Goal: Task Accomplishment & Management: Manage account settings

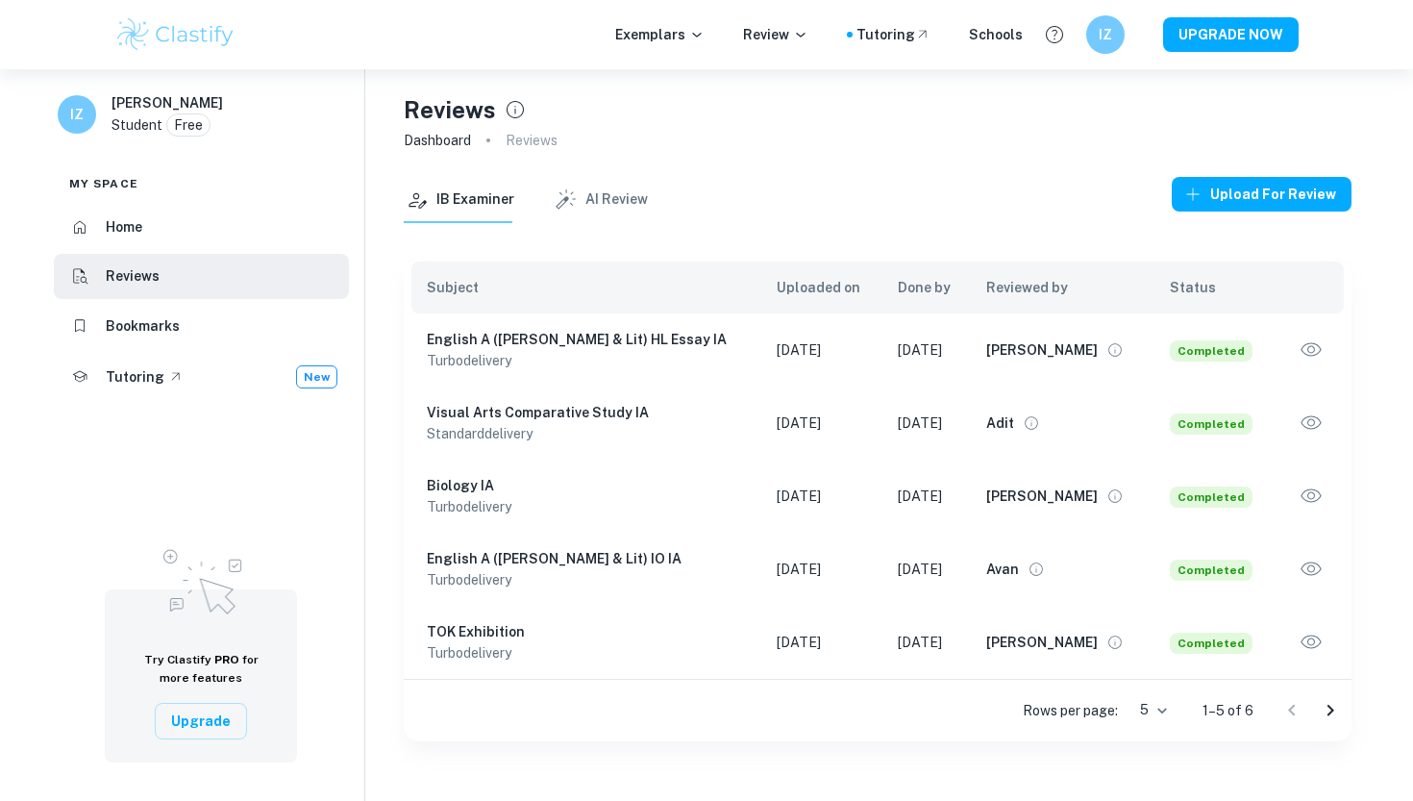
click at [1322, 346] on icon "button" at bounding box center [1311, 349] width 25 height 25
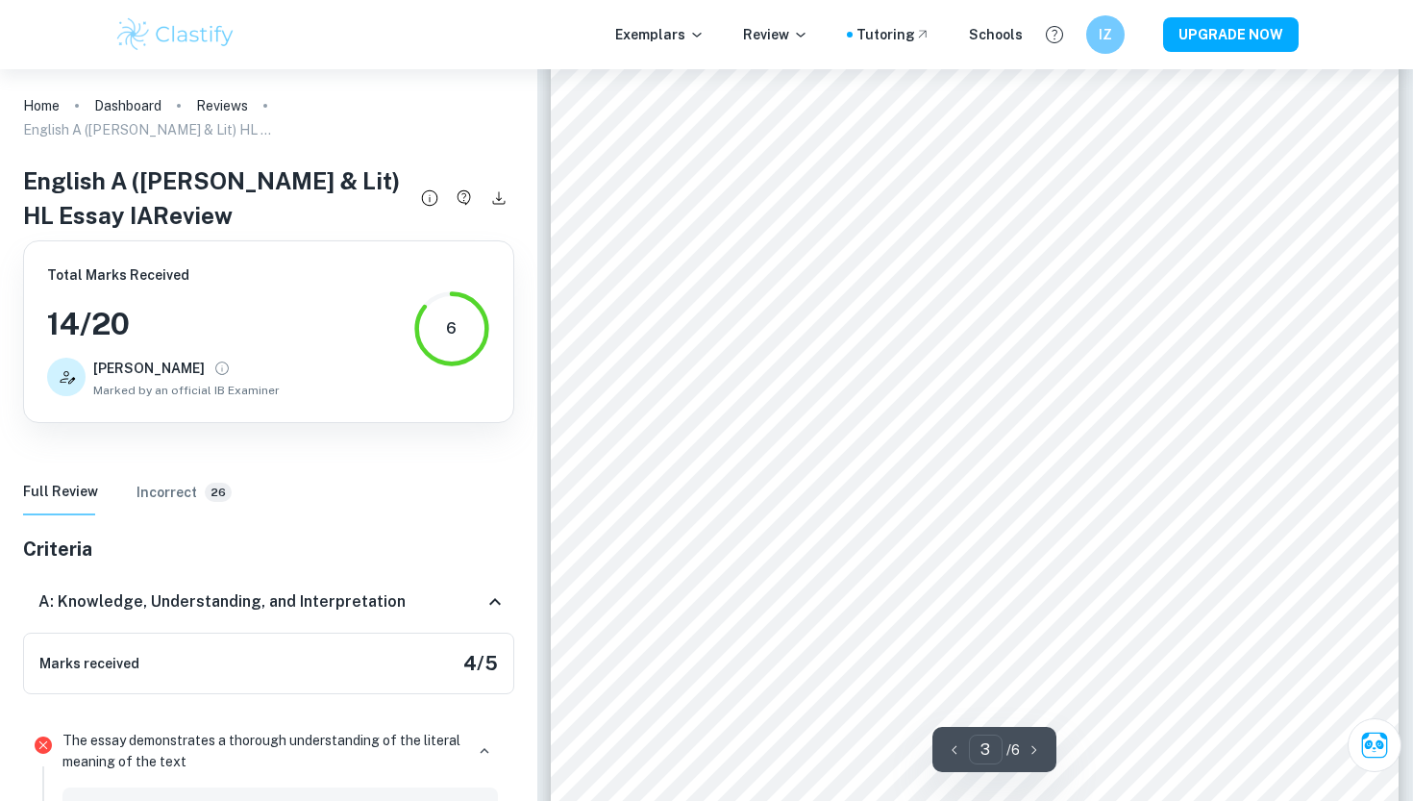
scroll to position [2291, 0]
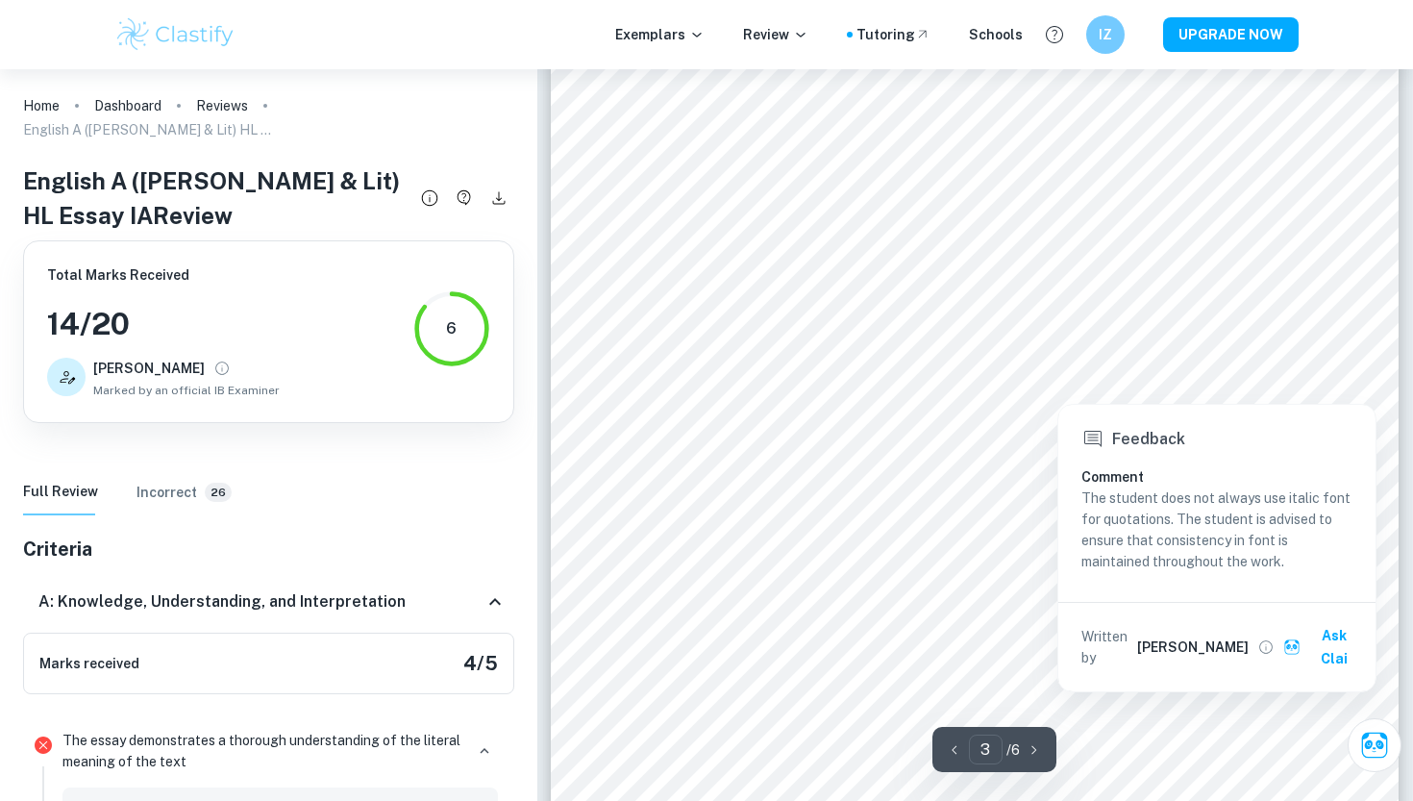
click at [1334, 378] on div at bounding box center [1326, 383] width 31 height 31
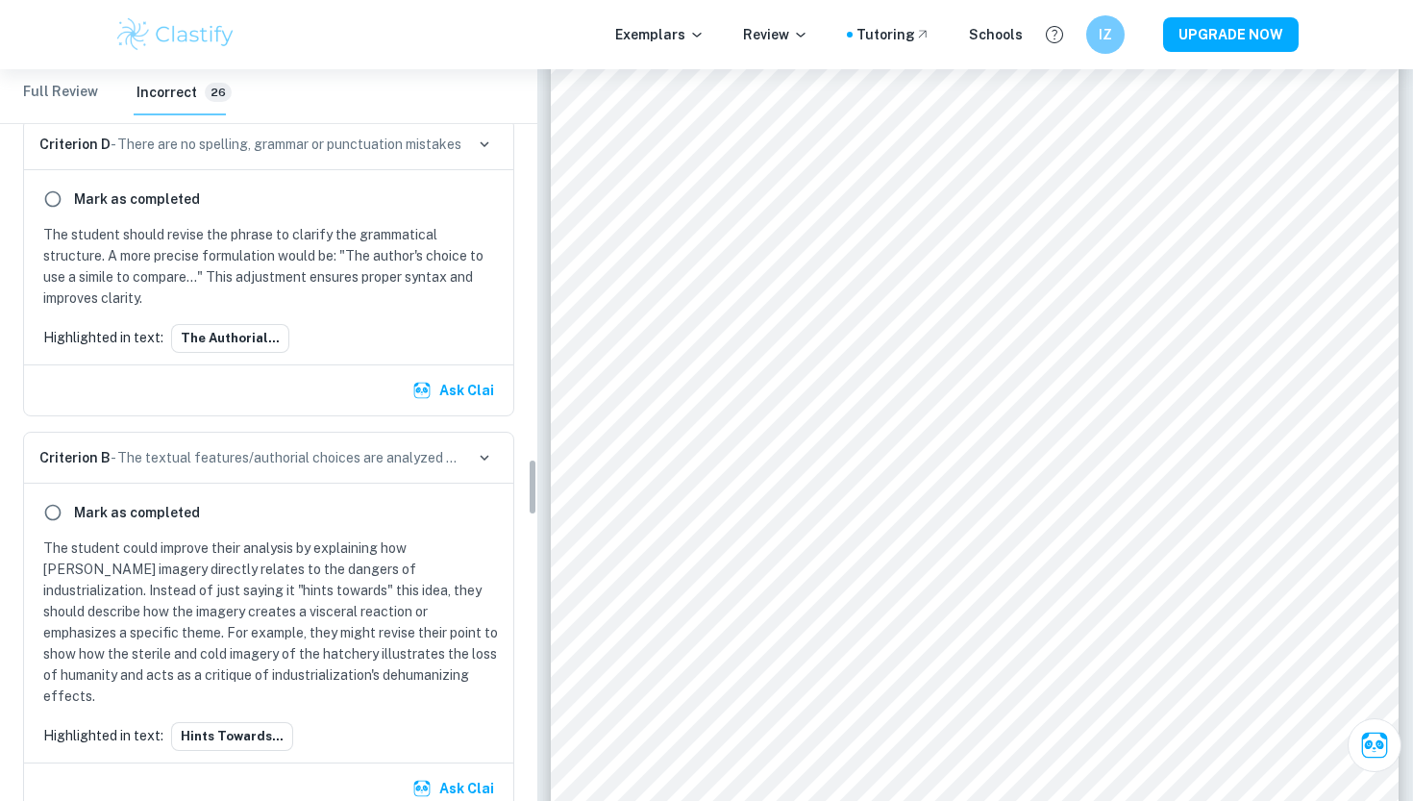
scroll to position [5059, 0]
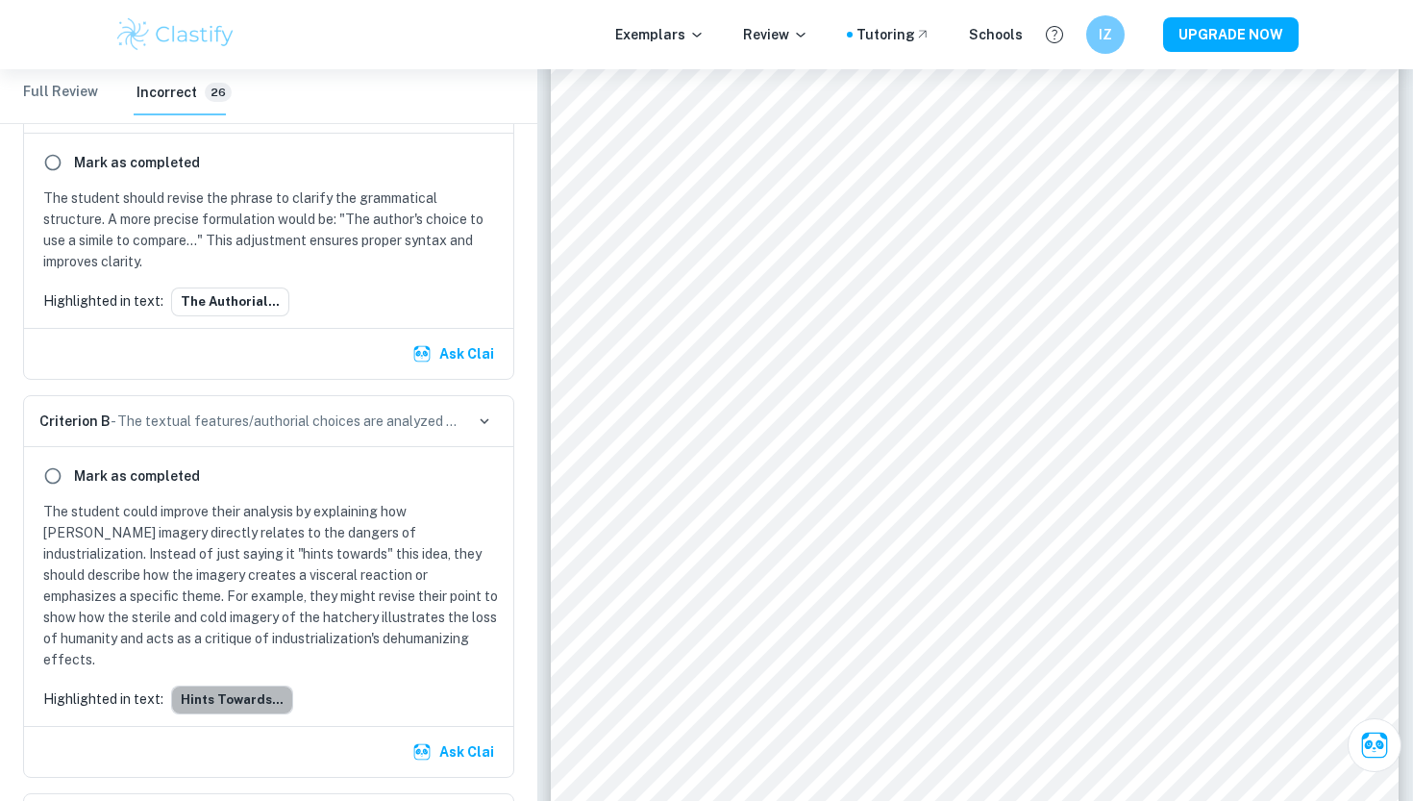
click at [254, 685] on button "hints towards..." at bounding box center [232, 699] width 122 height 29
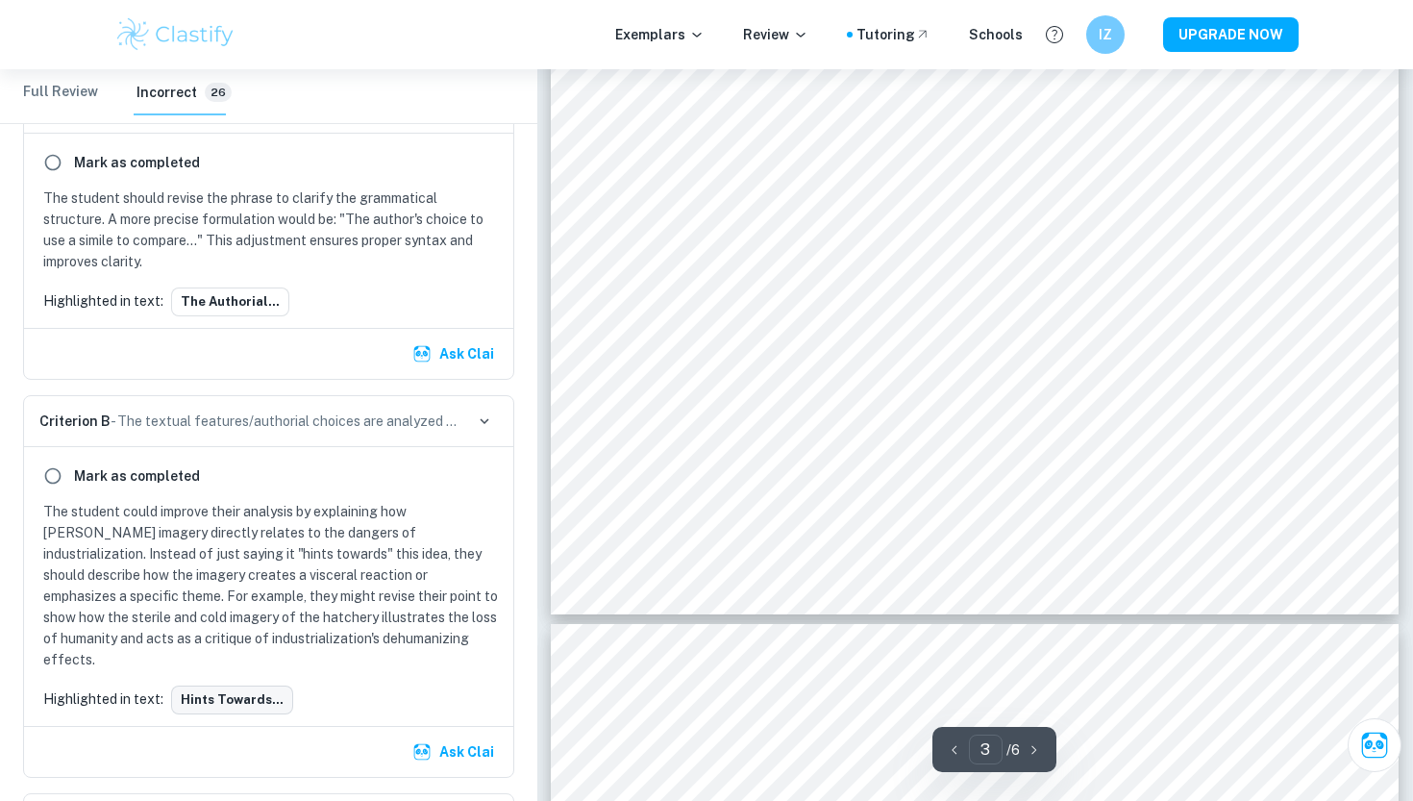
scroll to position [2789, 0]
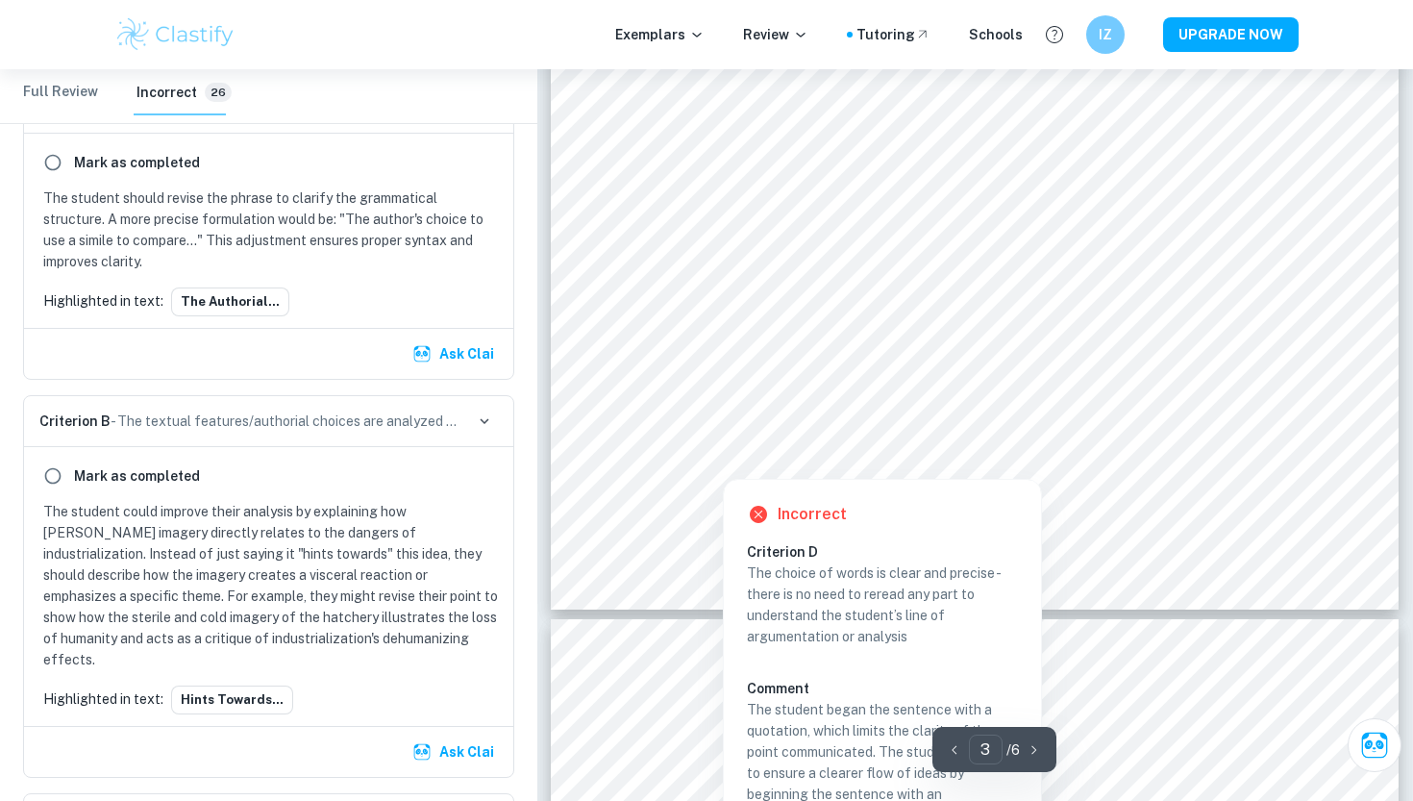
click at [752, 422] on div at bounding box center [958, 426] width 614 height 58
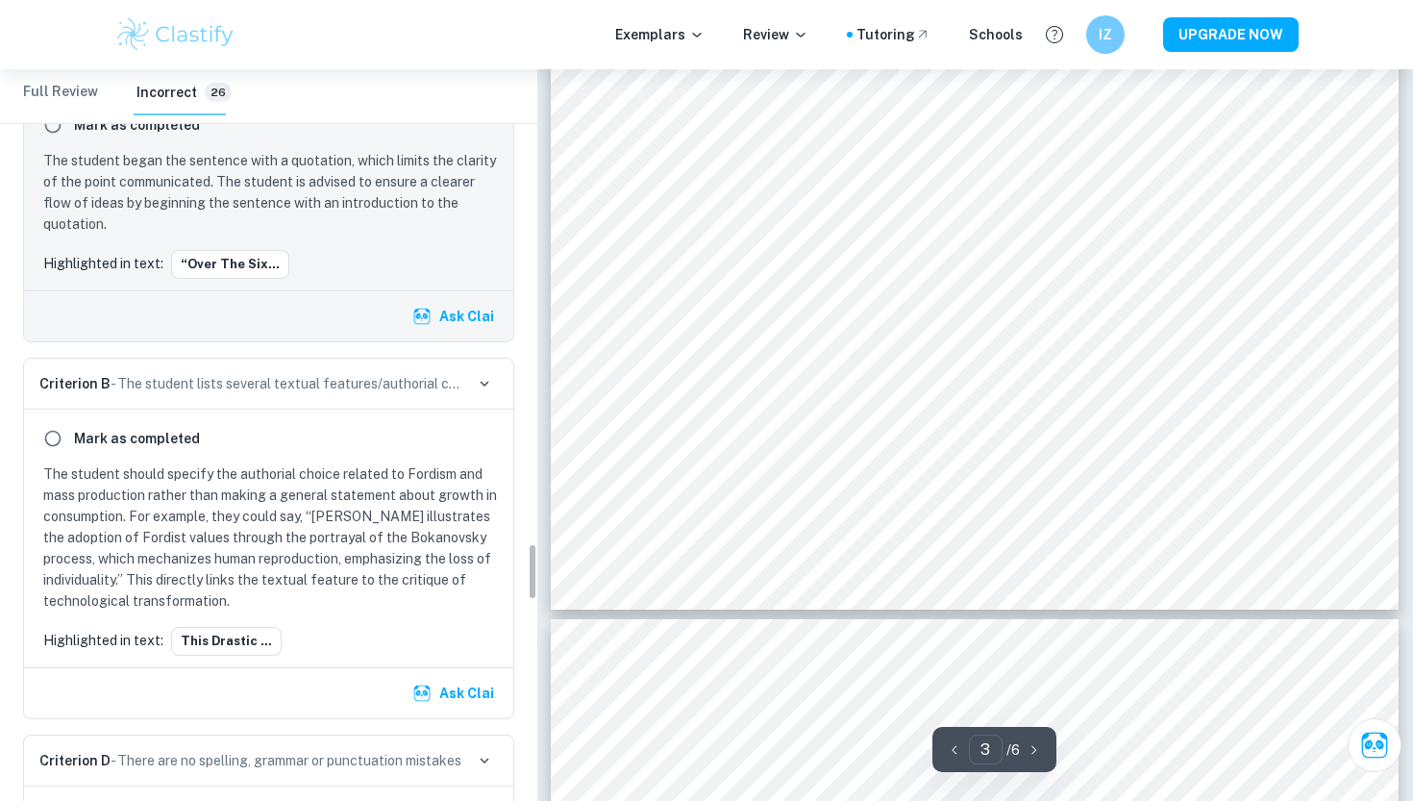
scroll to position [6122, 0]
click at [350, 499] on p "The student should specify the authorial choice related to Fordism and mass pro…" at bounding box center [272, 537] width 459 height 148
click at [481, 375] on icon "button" at bounding box center [484, 383] width 17 height 17
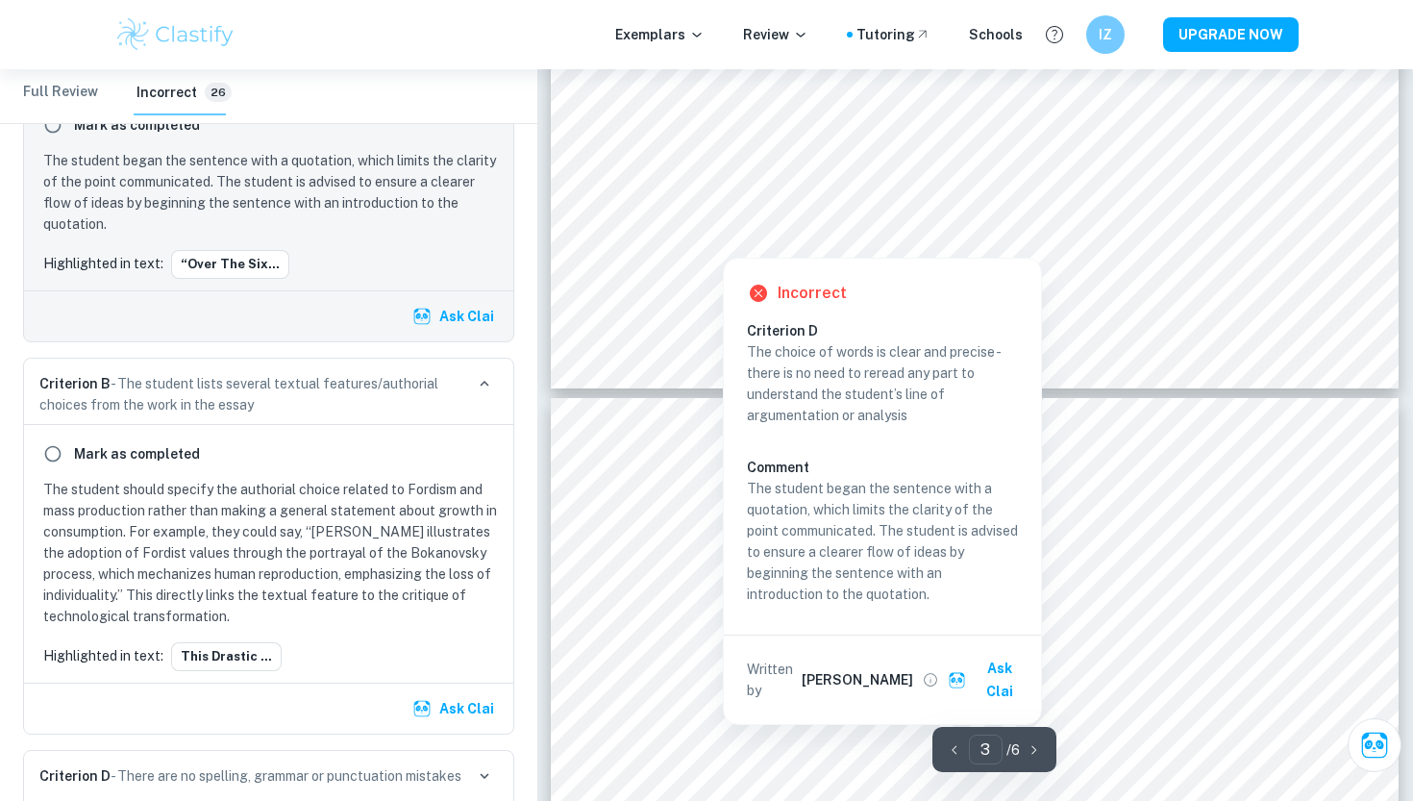
type input "4"
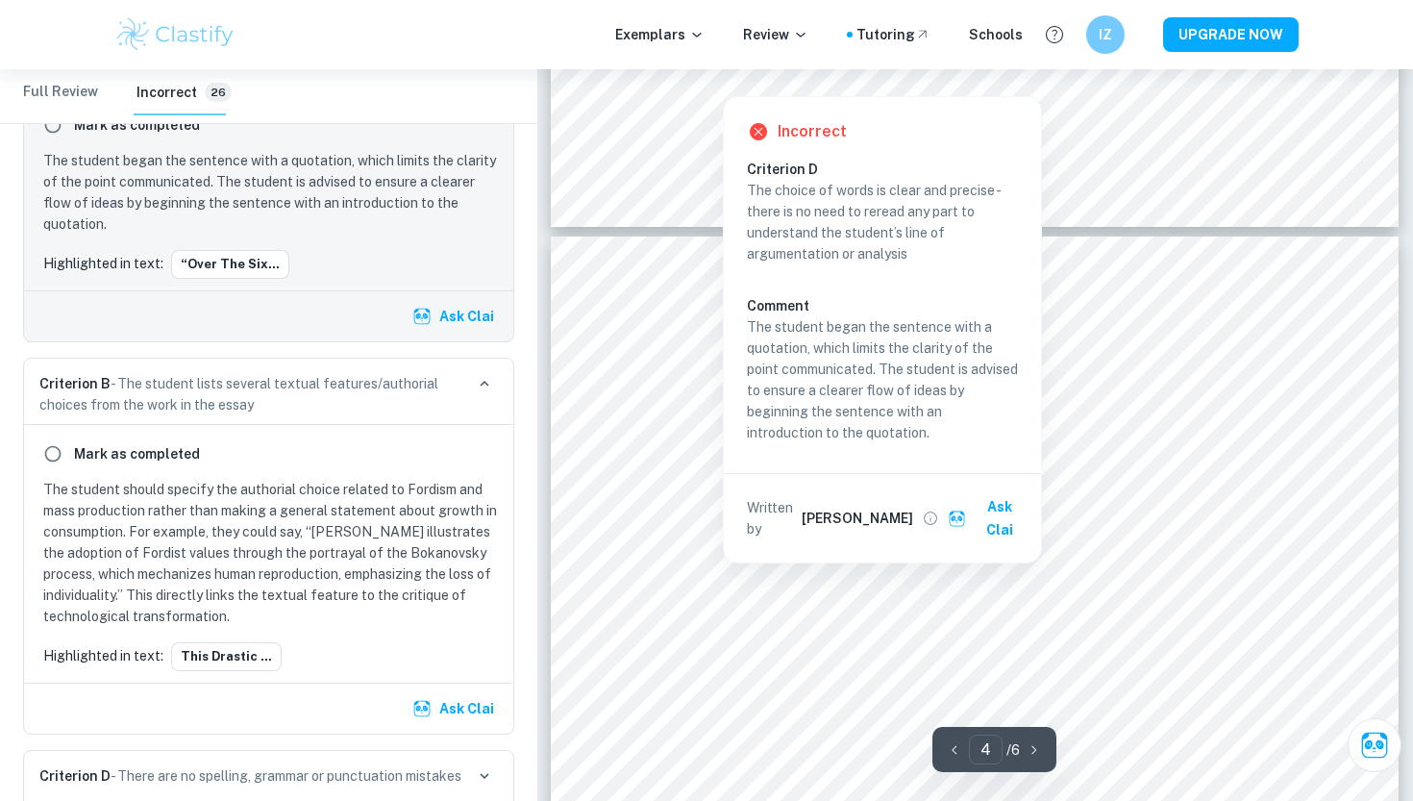
scroll to position [3170, 0]
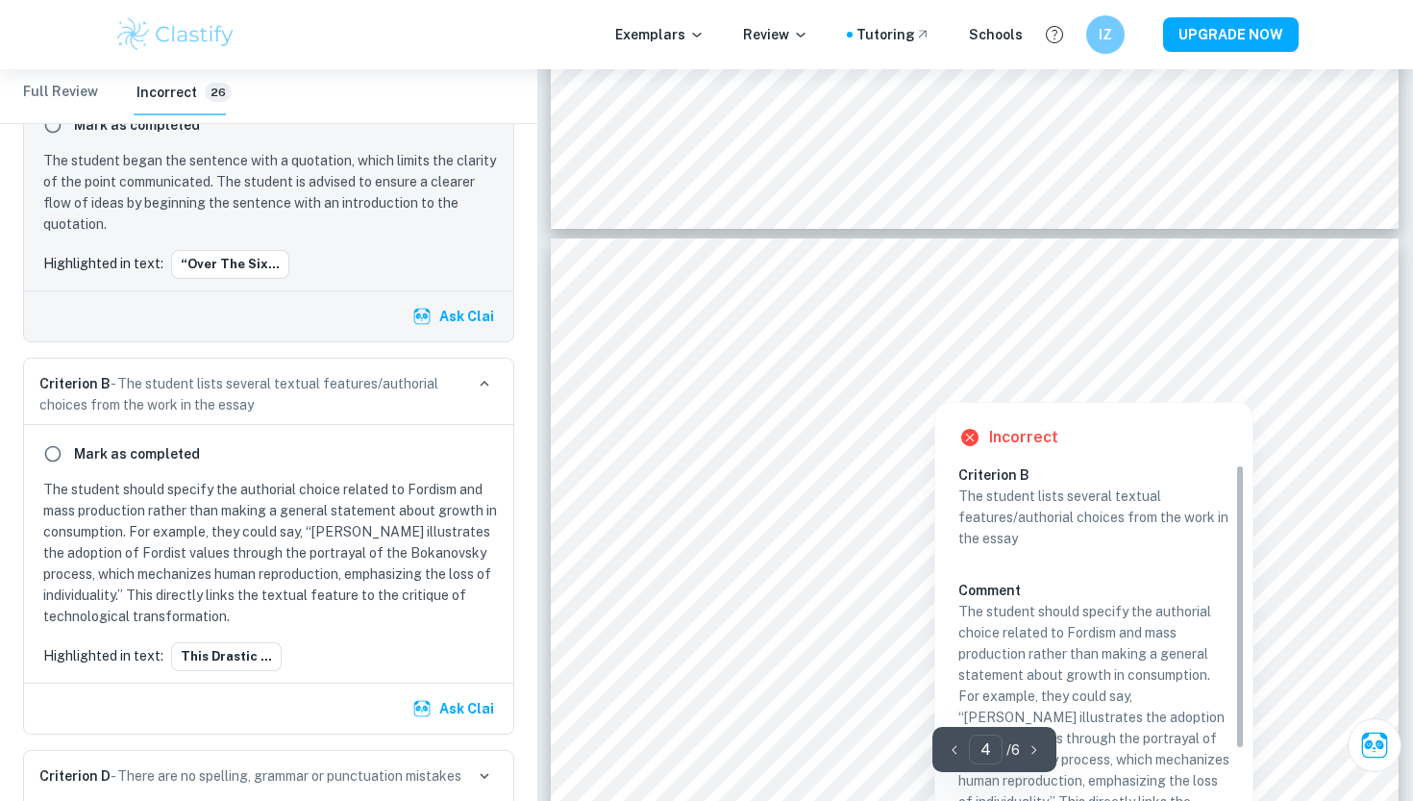
click at [1148, 383] on div at bounding box center [935, 378] width 568 height 38
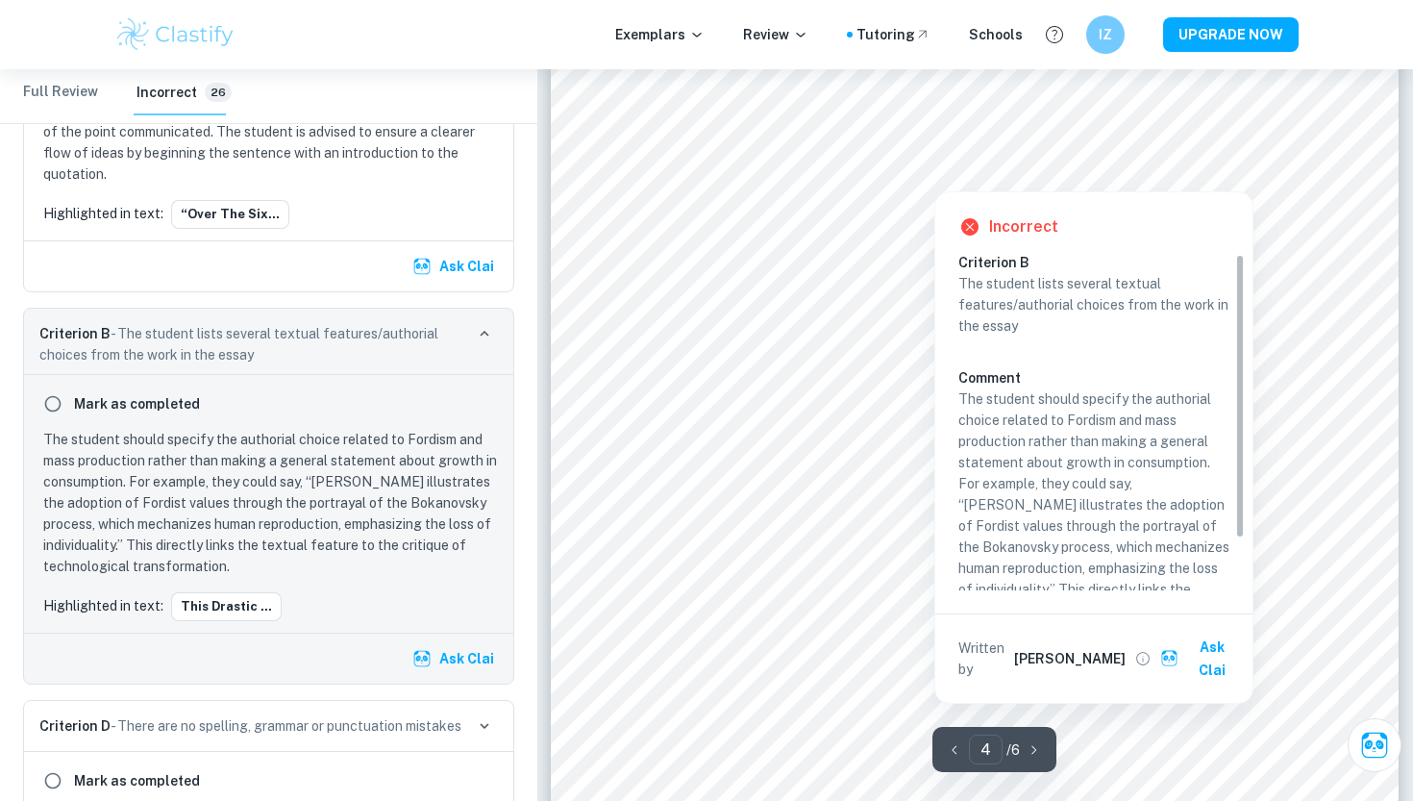
scroll to position [0, 0]
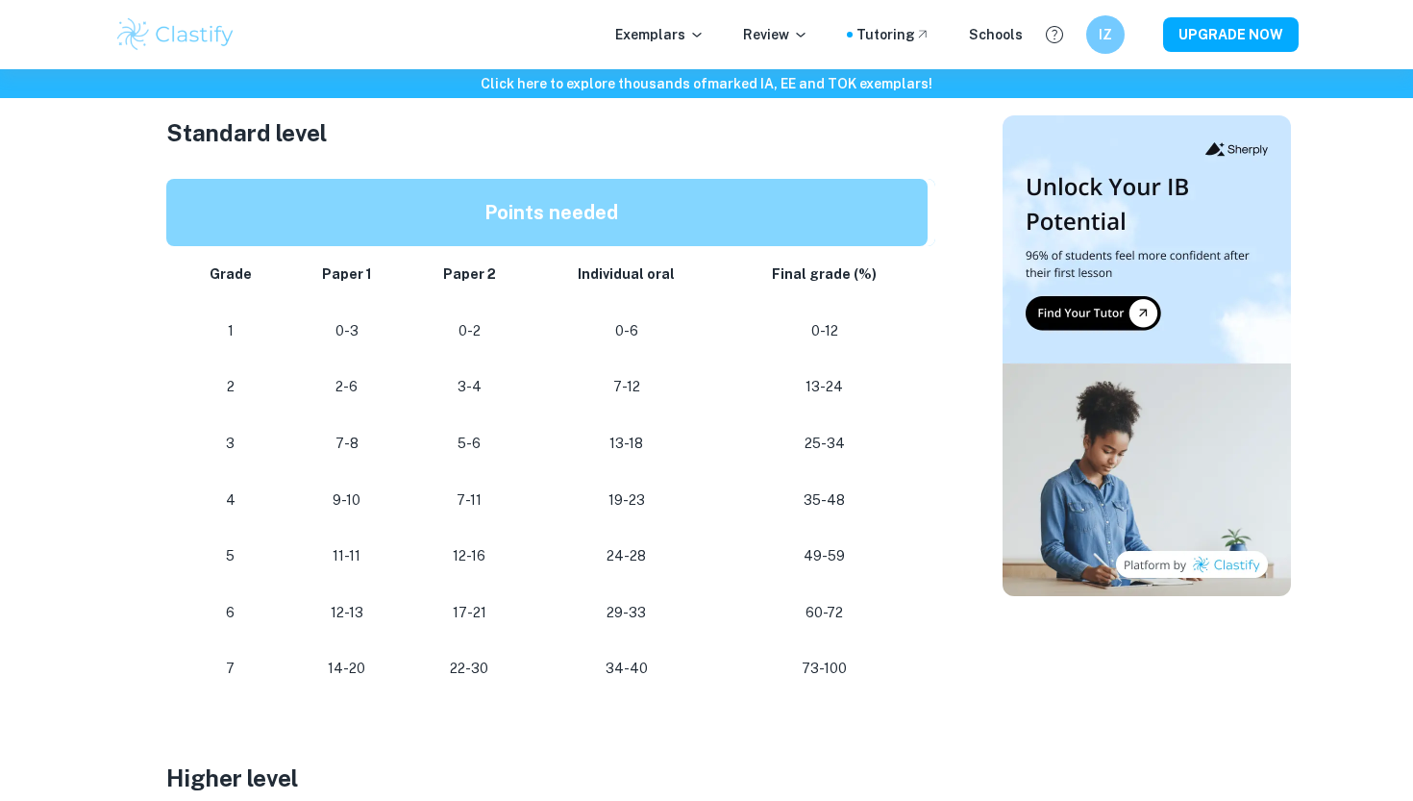
scroll to position [1086, 0]
